Goal: Check status: Check status

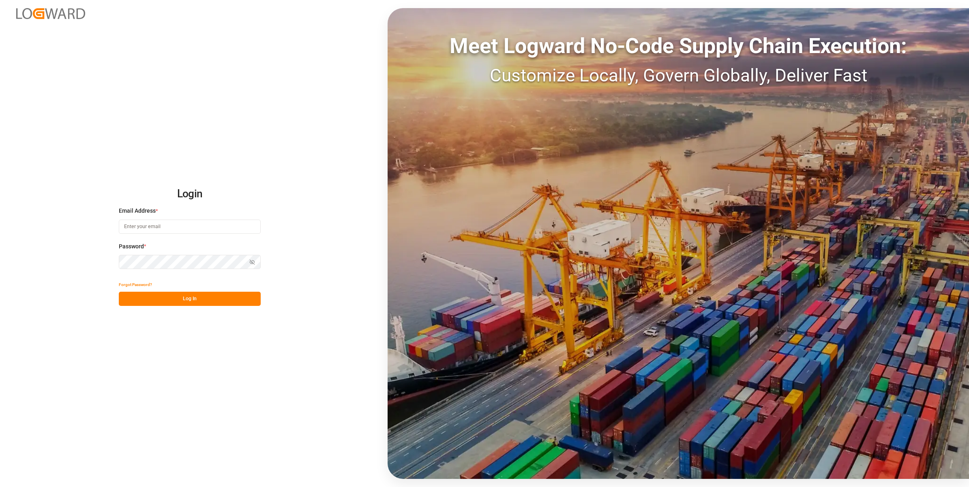
type input "[EMAIL_ADDRESS][DOMAIN_NAME]"
click at [182, 301] on button "Log In" at bounding box center [190, 299] width 142 height 14
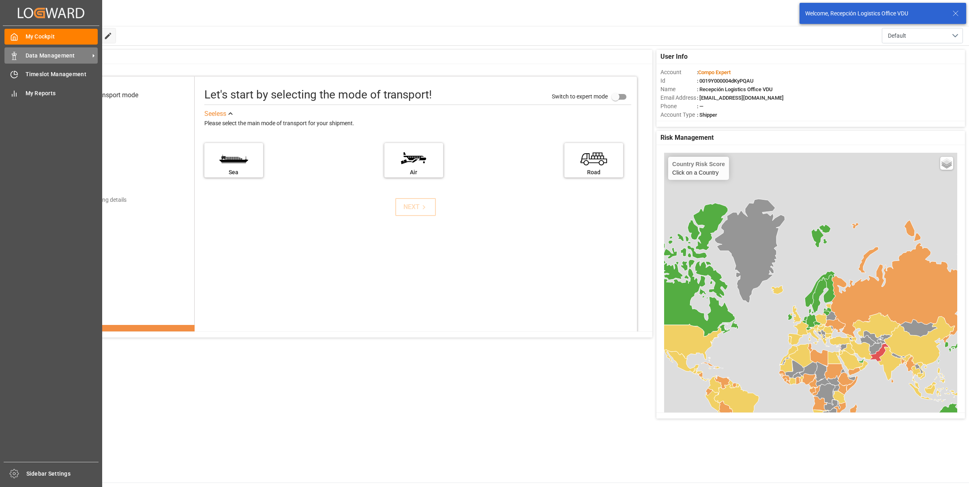
click at [43, 49] on div "Data Management Data Management" at bounding box center [50, 55] width 93 height 16
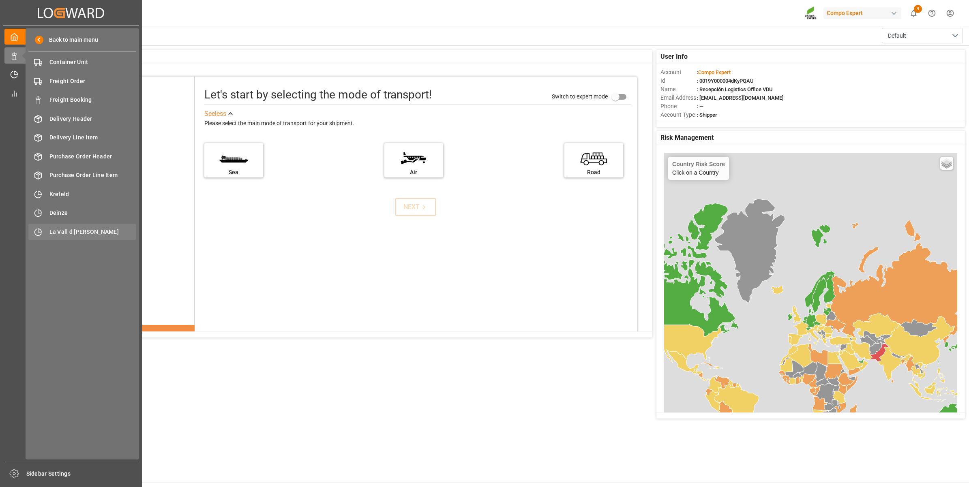
click at [78, 232] on span "La Vall d [PERSON_NAME]" at bounding box center [92, 232] width 87 height 9
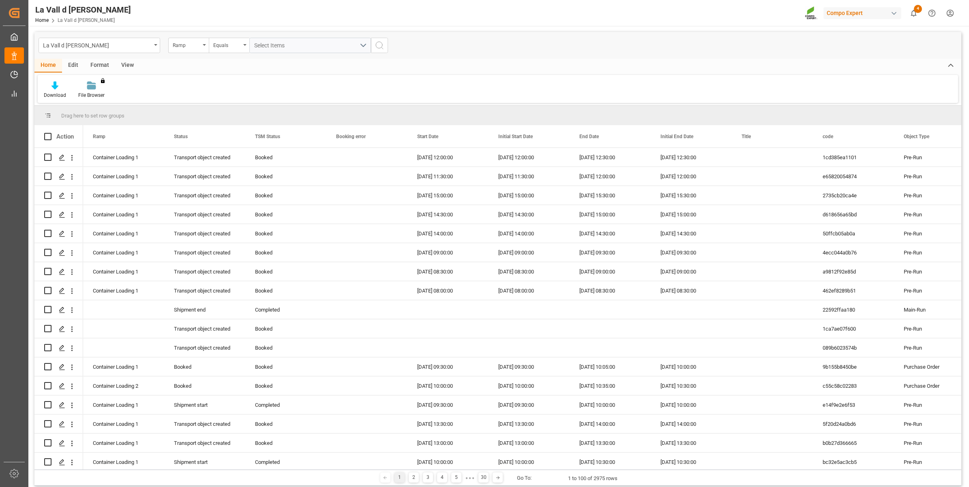
click at [128, 64] on div "View" at bounding box center [127, 66] width 25 height 14
click at [88, 94] on div "Standard Templates" at bounding box center [92, 95] width 41 height 7
click at [94, 112] on div "VDU Overview Carretileros" at bounding box center [113, 114] width 71 height 9
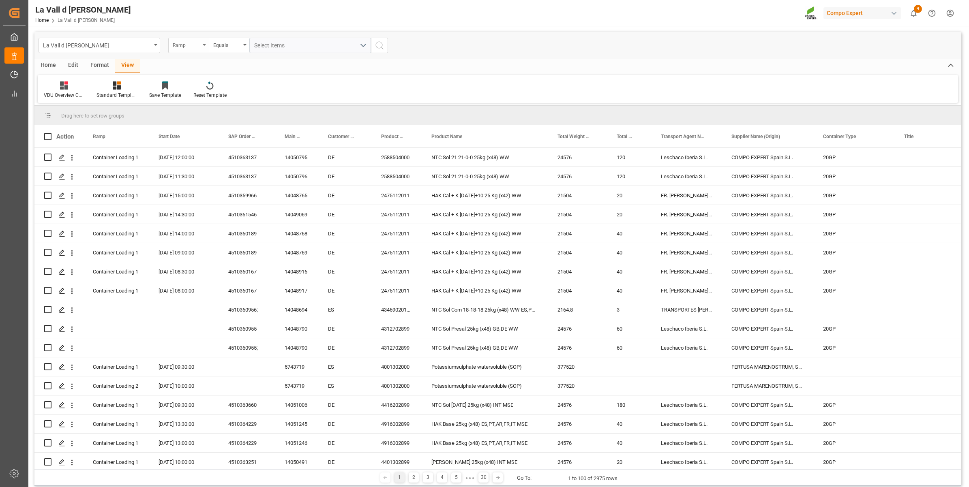
click at [191, 43] on div "Ramp" at bounding box center [187, 44] width 28 height 9
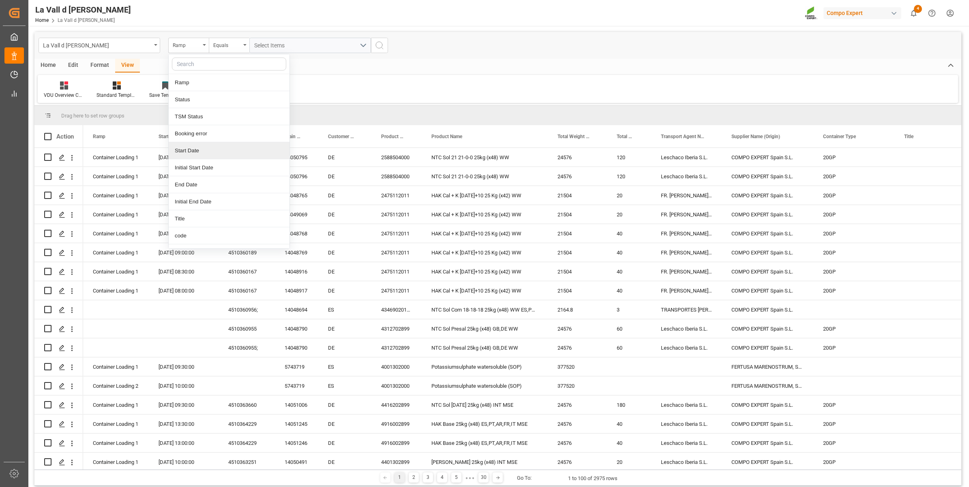
click at [190, 148] on div "Start Date" at bounding box center [229, 150] width 121 height 17
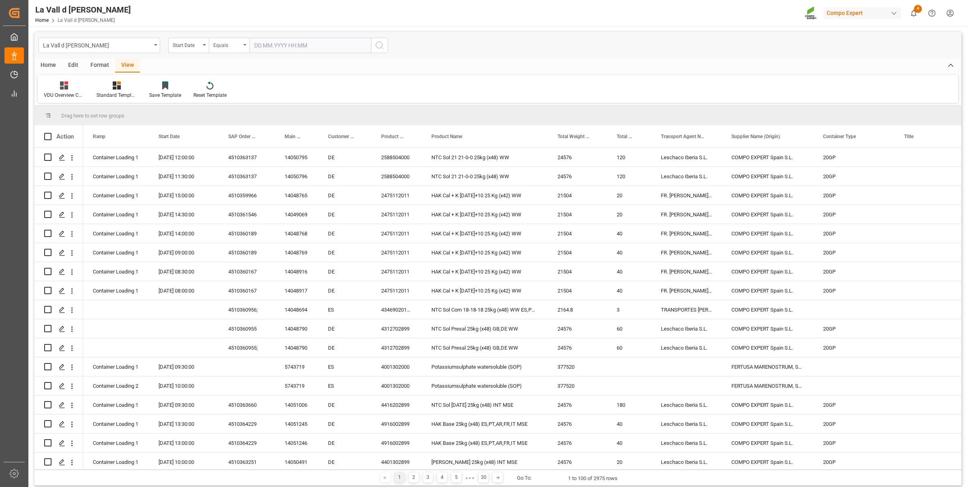
click at [222, 46] on div "Equals" at bounding box center [227, 44] width 28 height 9
click at [228, 149] on div "In range" at bounding box center [269, 150] width 121 height 17
drag, startPoint x: 266, startPoint y: 39, endPoint x: 266, endPoint y: 43, distance: 4.5
click at [266, 39] on input "text" at bounding box center [279, 45] width 61 height 15
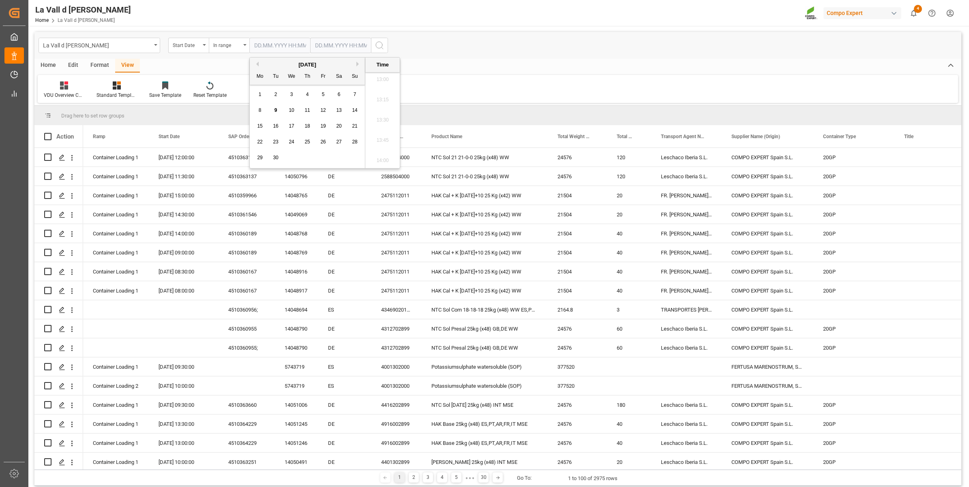
click at [327, 158] on div "29 30 1 2 3 4 5" at bounding box center [307, 158] width 111 height 16
click at [291, 111] on span "10" at bounding box center [291, 110] width 5 height 6
type input "[DATE] 00:00"
click at [327, 44] on input "text" at bounding box center [340, 45] width 61 height 15
click at [361, 161] on div "29 30 1 2 3 4 5" at bounding box center [368, 158] width 111 height 16
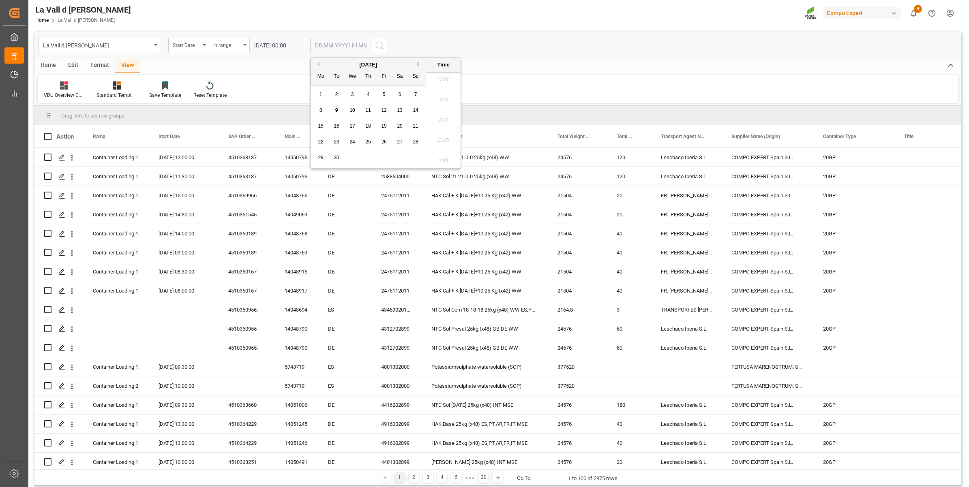
click at [353, 111] on span "10" at bounding box center [351, 110] width 5 height 6
type input "[DATE] 00:00"
click at [379, 46] on icon "search button" at bounding box center [379, 46] width 10 height 10
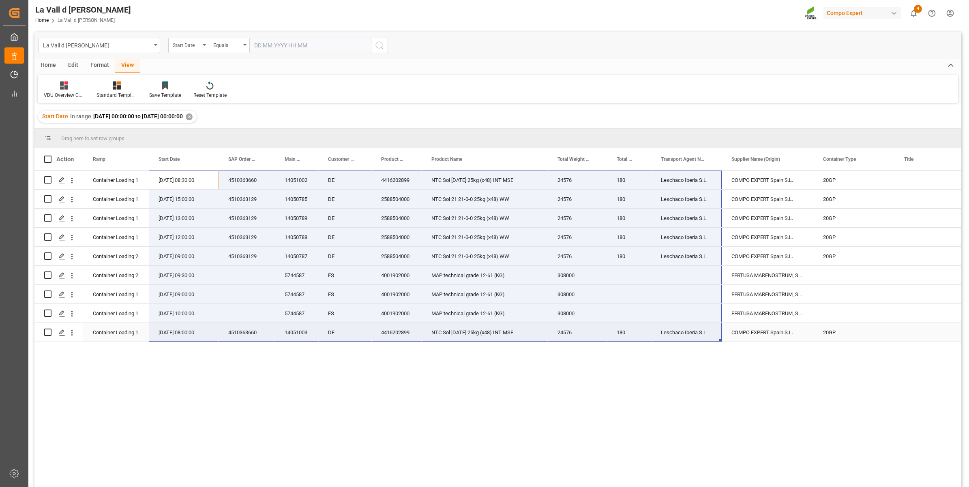
drag, startPoint x: 157, startPoint y: 181, endPoint x: 699, endPoint y: 332, distance: 562.5
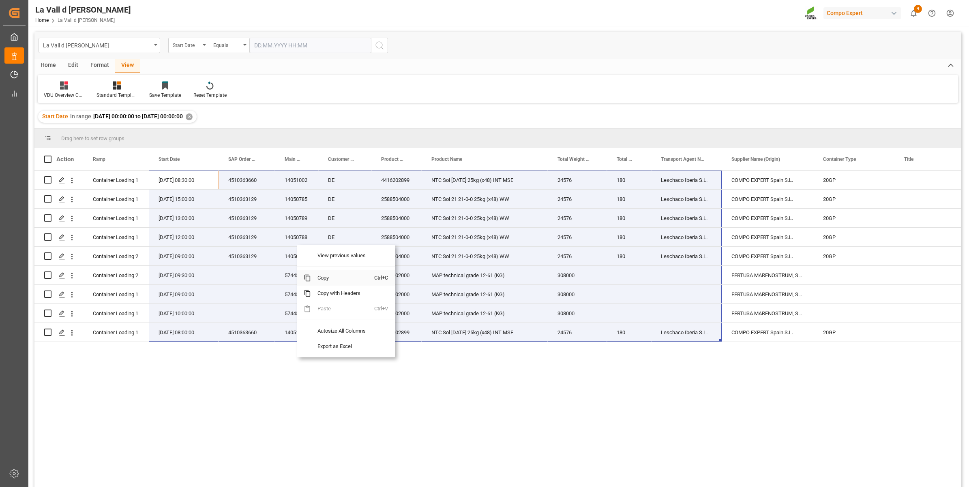
click at [325, 275] on span "Copy" at bounding box center [342, 277] width 63 height 15
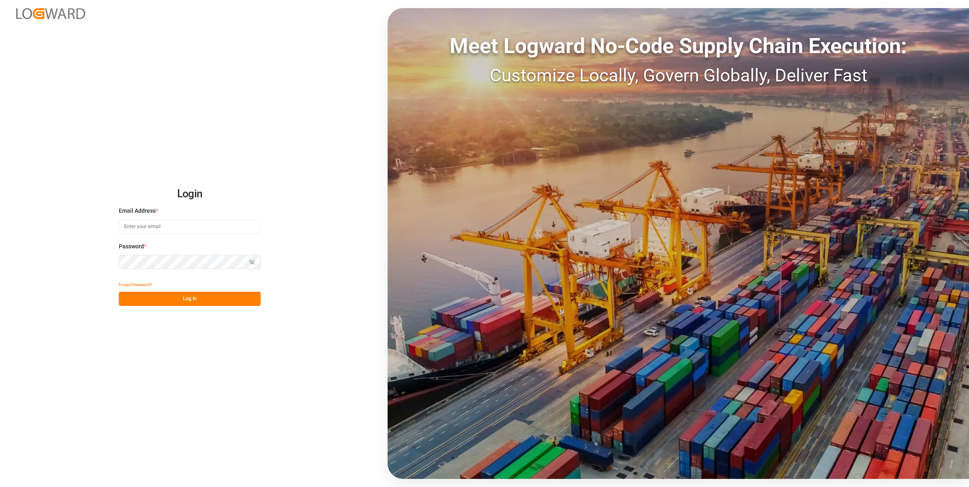
type input "[EMAIL_ADDRESS][DOMAIN_NAME]"
click at [186, 301] on button "Log In" at bounding box center [190, 299] width 142 height 14
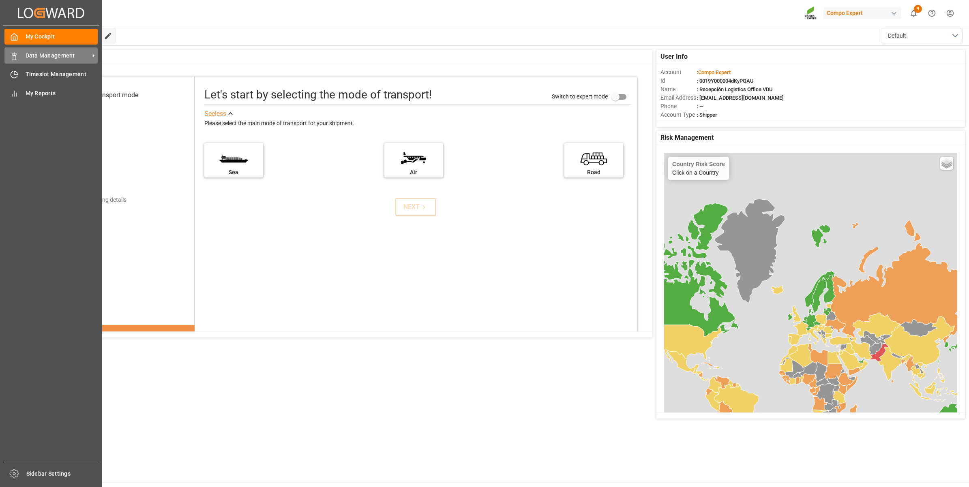
click at [27, 55] on span "Data Management" at bounding box center [58, 55] width 64 height 9
click at [53, 58] on span "Data Management" at bounding box center [58, 55] width 64 height 9
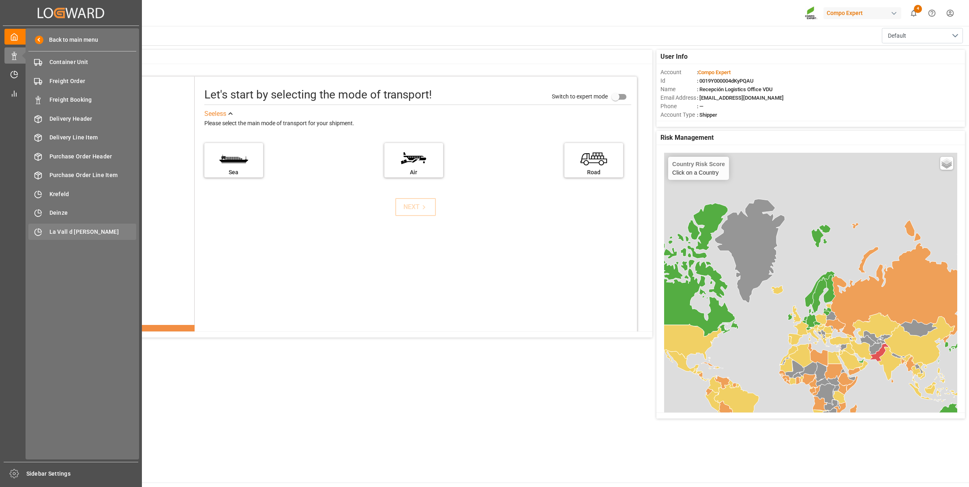
click at [68, 226] on div "La Vall d Uixo [GEOGRAPHIC_DATA]" at bounding box center [82, 232] width 108 height 16
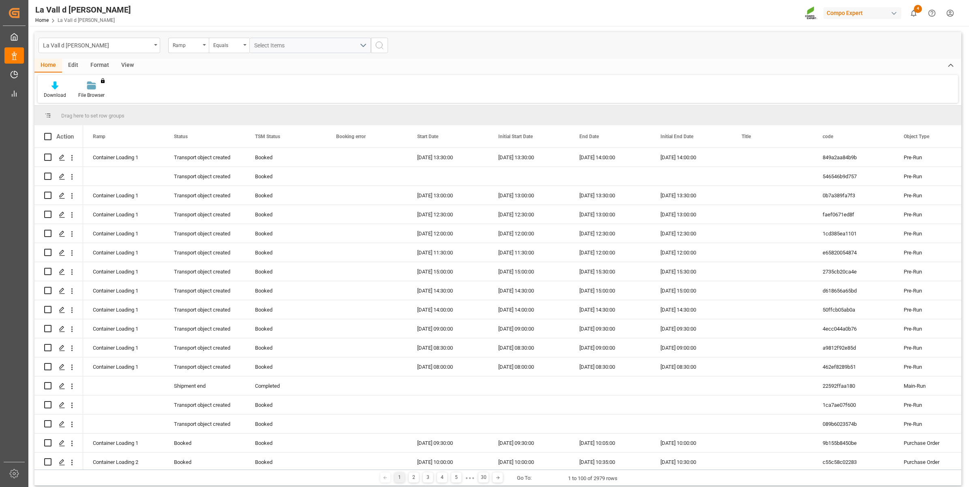
click at [124, 63] on div "View" at bounding box center [127, 66] width 25 height 14
click at [101, 88] on div at bounding box center [92, 85] width 41 height 9
click at [113, 114] on div "VDU Overview Carretileros" at bounding box center [113, 114] width 71 height 9
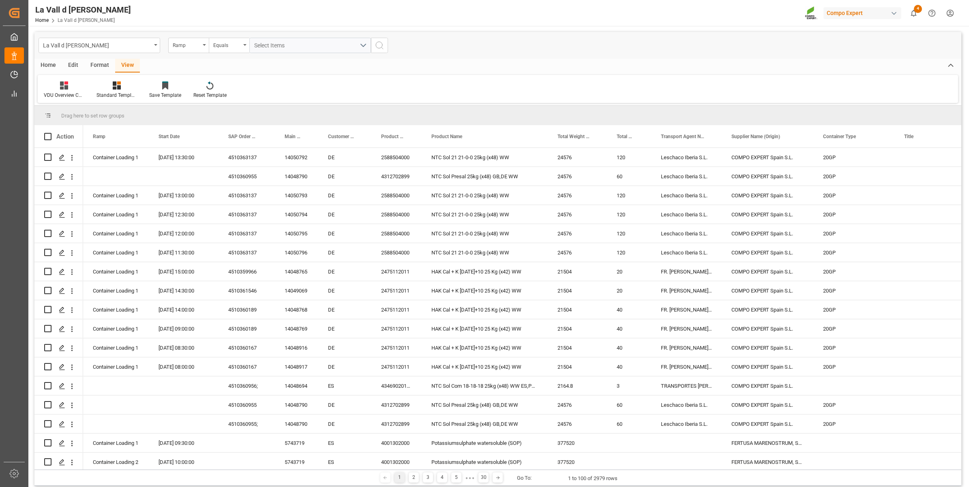
click at [132, 63] on div "View" at bounding box center [127, 66] width 25 height 14
click at [128, 96] on div "Standard Templates" at bounding box center [116, 95] width 41 height 7
click at [136, 109] on div "VDU Overview Carretileros" at bounding box center [138, 114] width 79 height 17
click at [193, 49] on div "Ramp" at bounding box center [187, 44] width 28 height 9
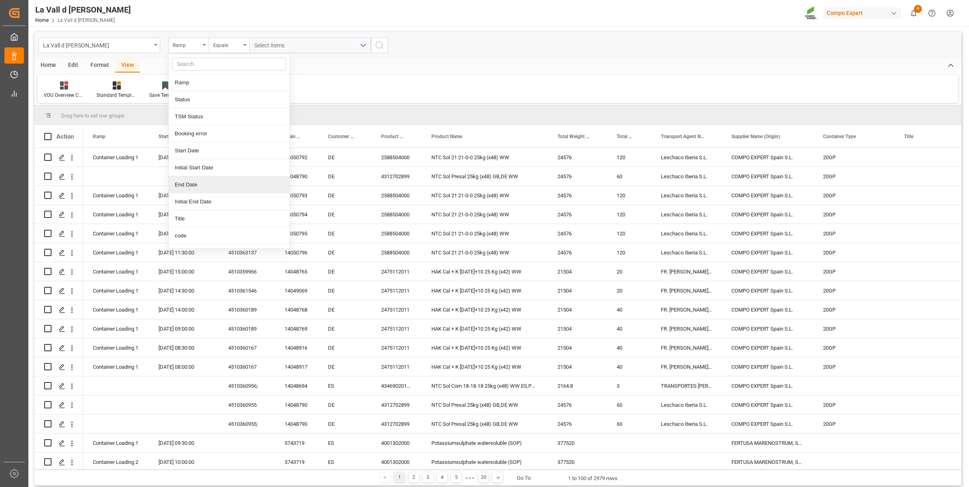
click at [212, 189] on div "End Date" at bounding box center [229, 184] width 121 height 17
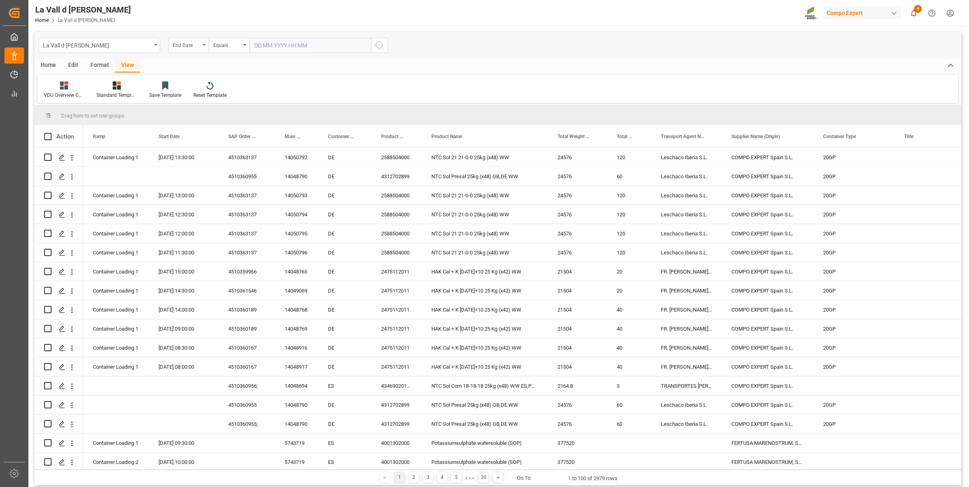
click at [201, 39] on div "End Date" at bounding box center [188, 45] width 41 height 15
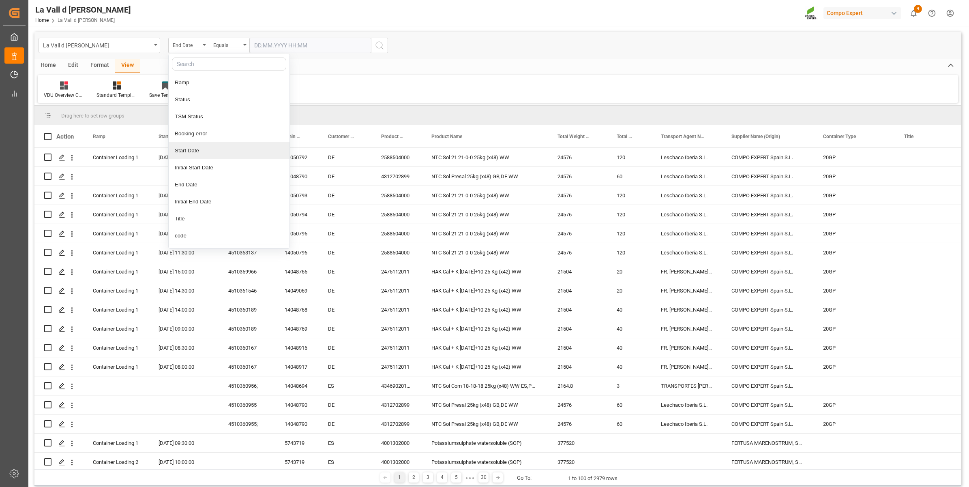
click at [210, 147] on div "Start Date" at bounding box center [229, 150] width 121 height 17
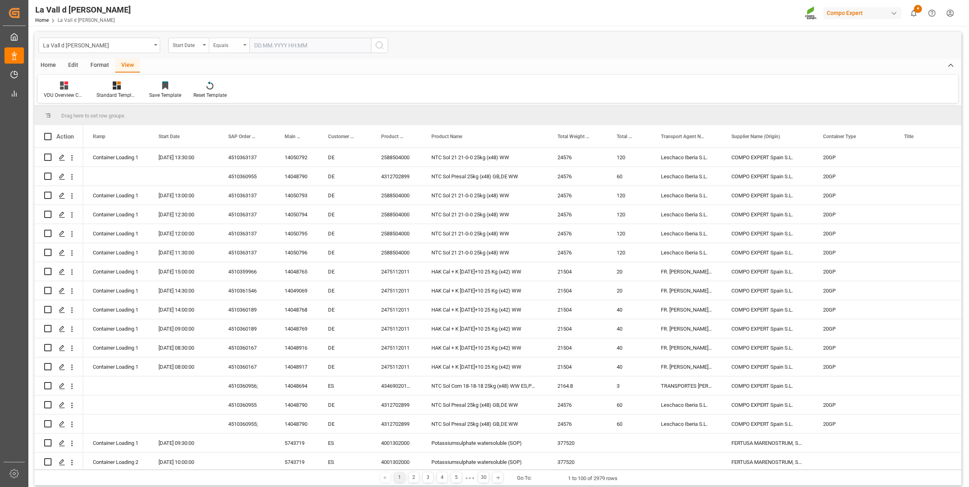
click at [226, 45] on div "Equals" at bounding box center [227, 44] width 28 height 9
click at [244, 151] on div "In range" at bounding box center [269, 150] width 121 height 17
click at [261, 45] on input "text" at bounding box center [279, 45] width 61 height 15
click at [312, 158] on div "29 30 1 2 3 4 5" at bounding box center [307, 158] width 111 height 16
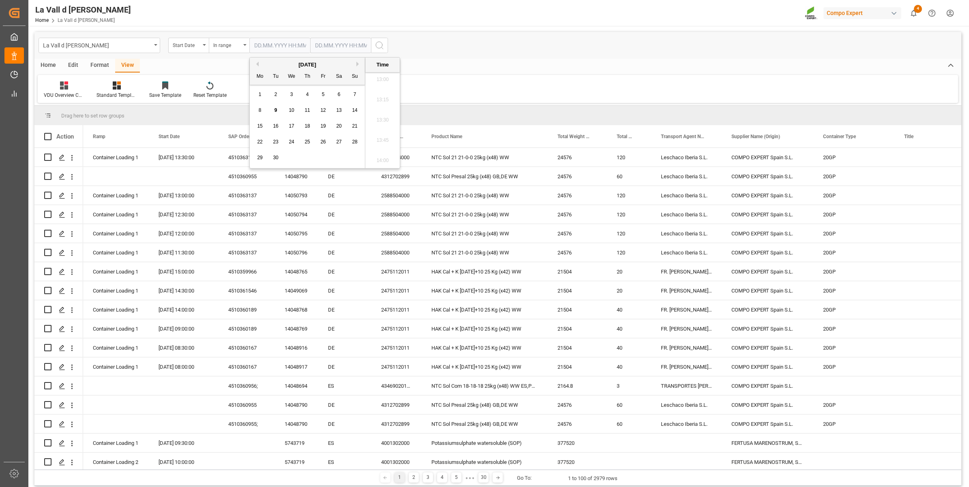
click at [292, 111] on span "10" at bounding box center [291, 110] width 5 height 6
type input "[DATE] 00:00"
click at [323, 47] on input "text" at bounding box center [340, 45] width 61 height 15
click at [365, 155] on div "29 30 1 2 3 4 5" at bounding box center [368, 158] width 111 height 16
click at [357, 109] on div "10" at bounding box center [352, 111] width 10 height 10
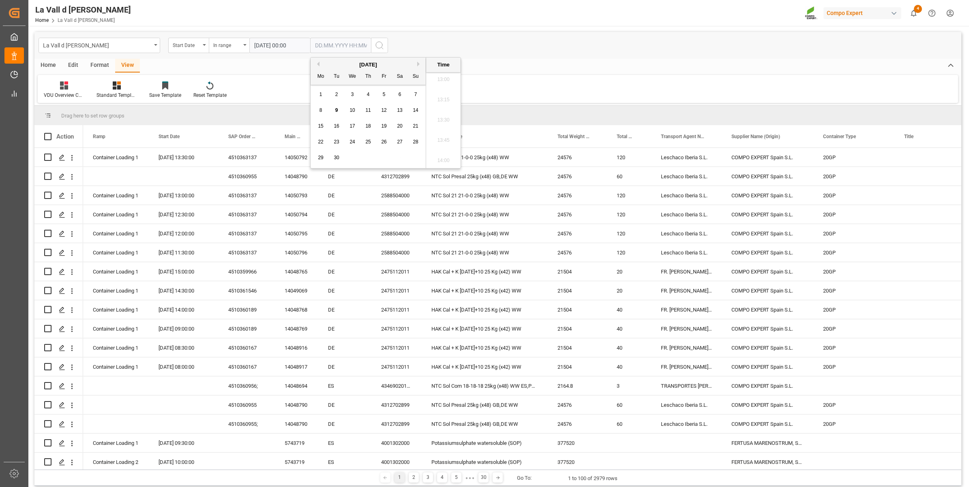
type input "[DATE] 00:00"
click at [380, 260] on div "2588504000" at bounding box center [396, 252] width 50 height 19
click at [379, 43] on icon "search button" at bounding box center [379, 46] width 10 height 10
